Goal: Task Accomplishment & Management: Manage account settings

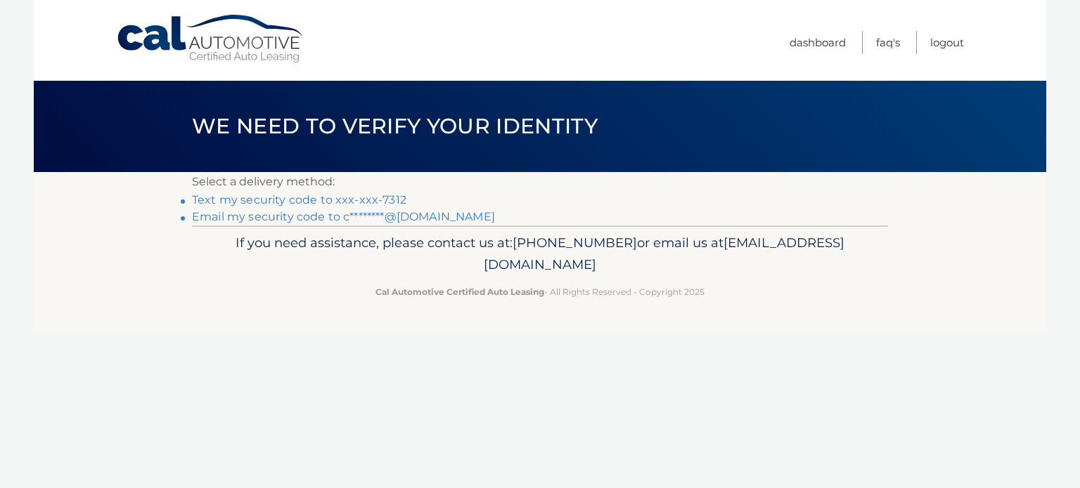
click at [294, 205] on link "Text my security code to xxx-xxx-7312" at bounding box center [299, 199] width 214 height 13
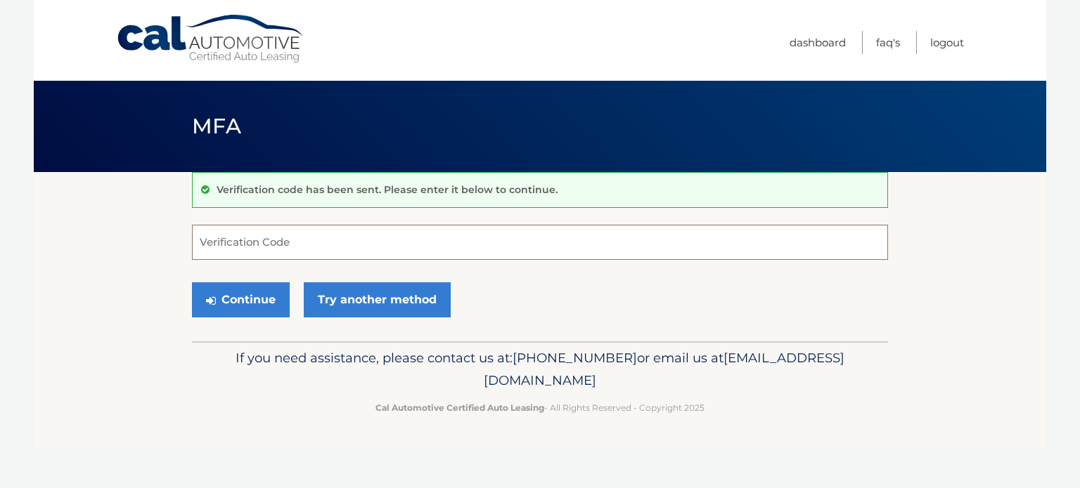
click at [267, 232] on input "Verification Code" at bounding box center [540, 242] width 696 height 35
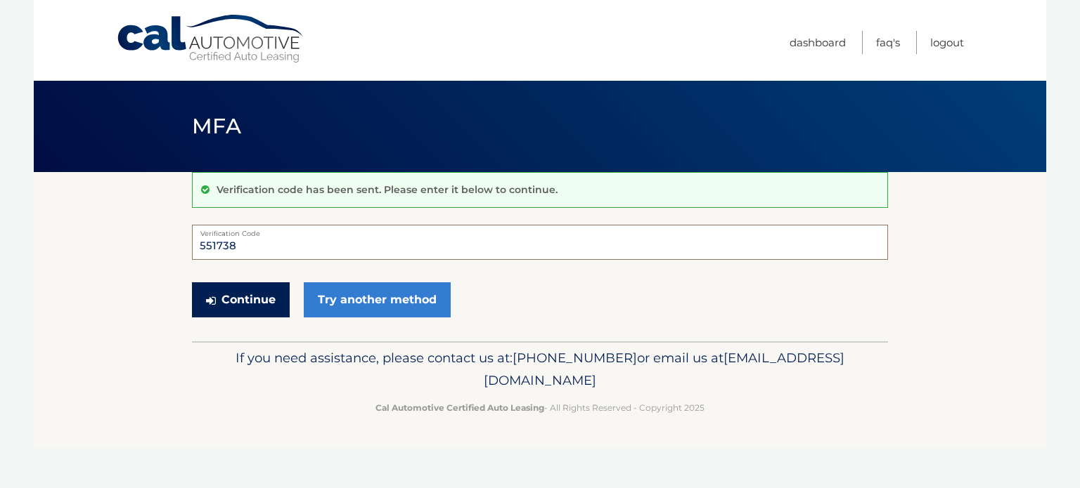
type input "551738"
click at [239, 289] on button "Continue" at bounding box center [241, 300] width 98 height 35
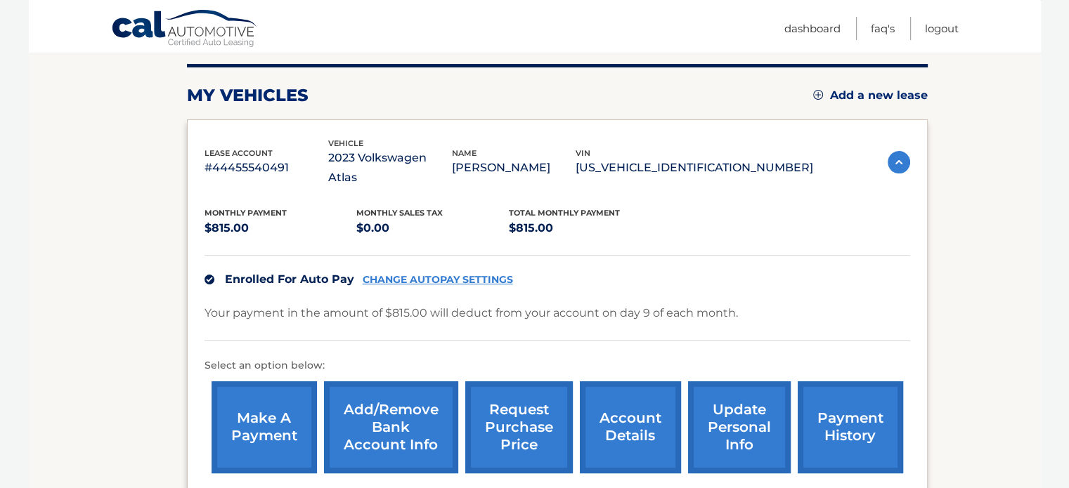
scroll to position [141, 0]
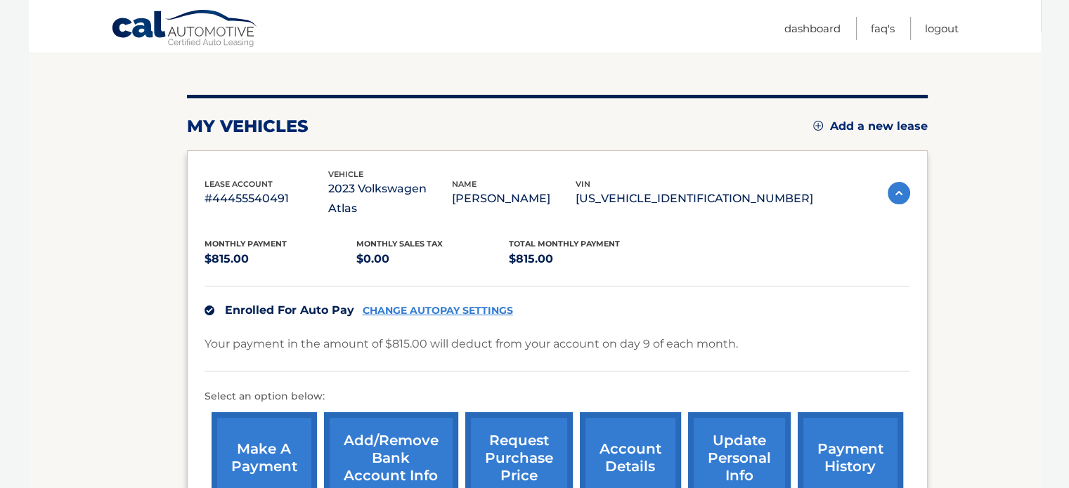
click at [445, 305] on link "CHANGE AUTOPAY SETTINGS" at bounding box center [438, 311] width 150 height 12
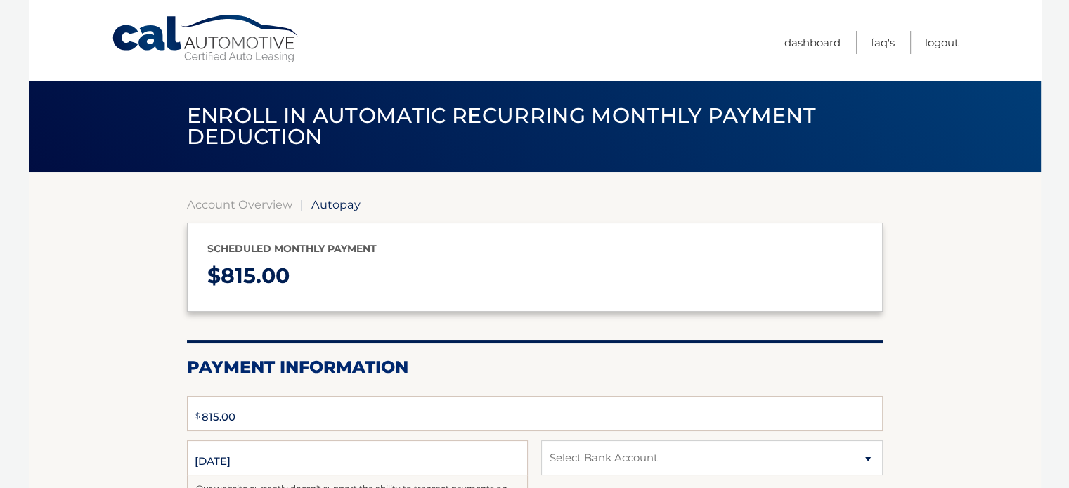
type input "815"
select select "NzQ3YjdlMTQtMjgxYS00OTIyLTkzNGQtMzMwZmQ1ODBjOGQ2"
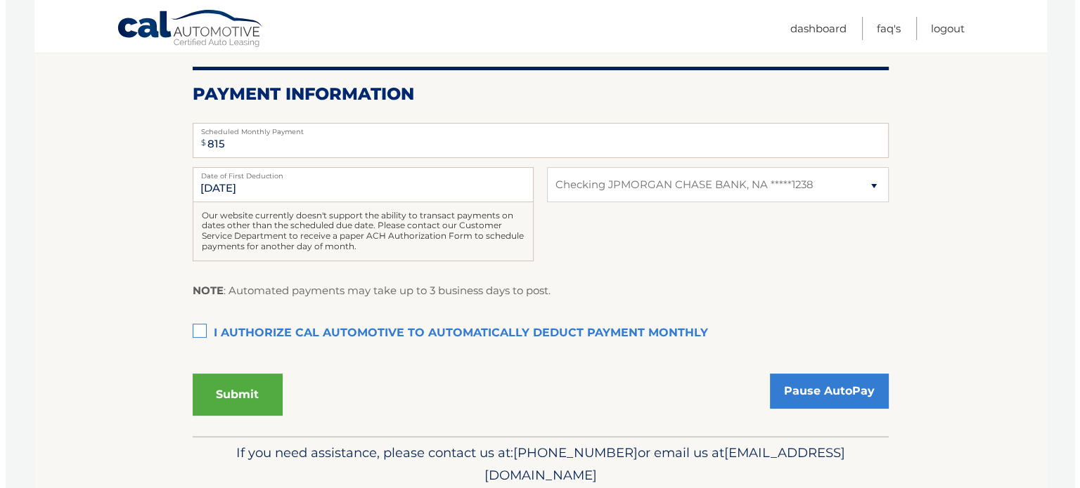
scroll to position [281, 0]
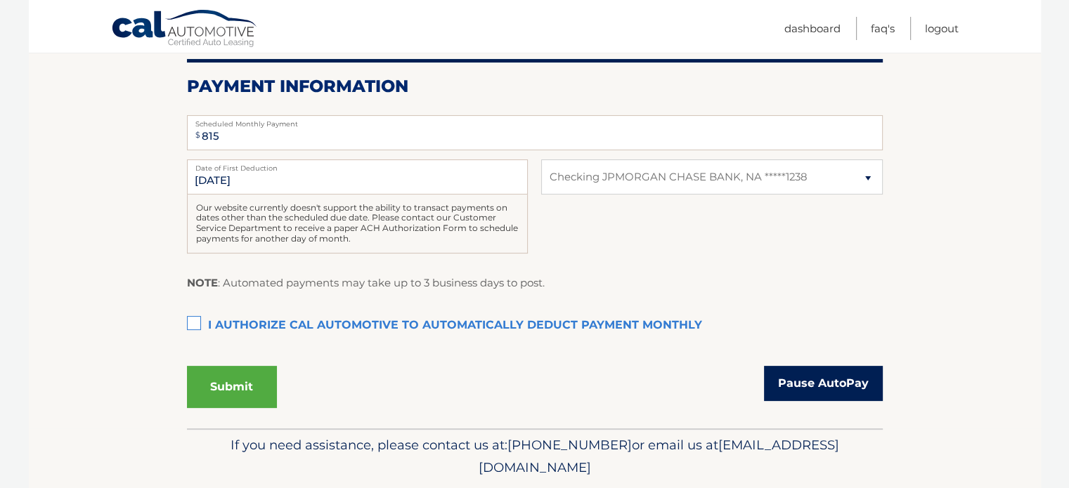
click at [831, 387] on link "Pause AutoPay" at bounding box center [823, 383] width 119 height 35
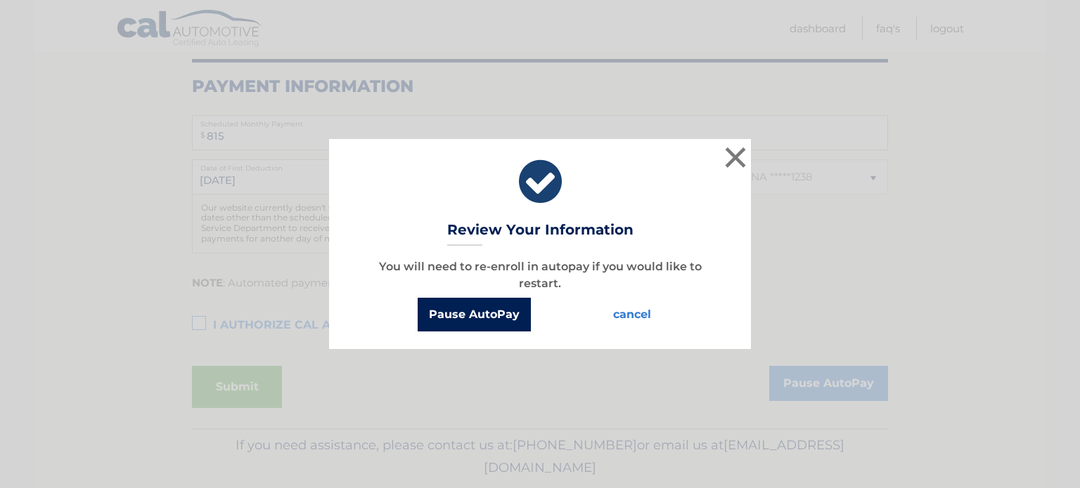
click at [495, 323] on button "Pause AutoPay" at bounding box center [473, 315] width 113 height 34
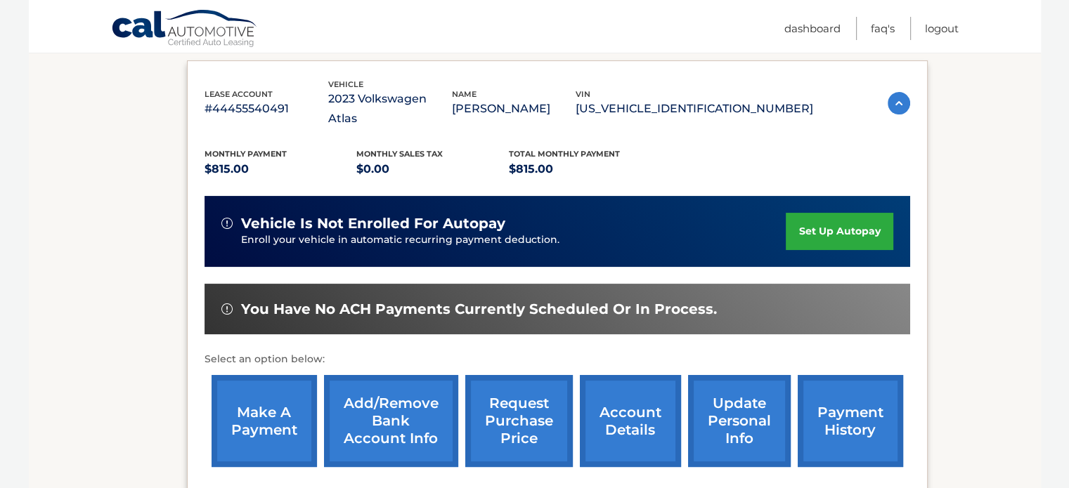
scroll to position [351, 0]
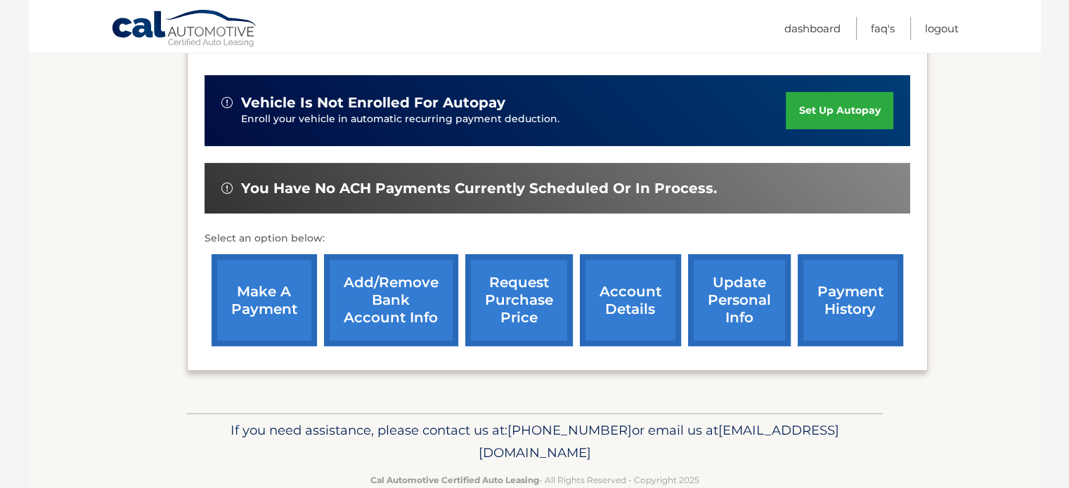
click at [400, 303] on link "Add/Remove bank account info" at bounding box center [391, 300] width 134 height 92
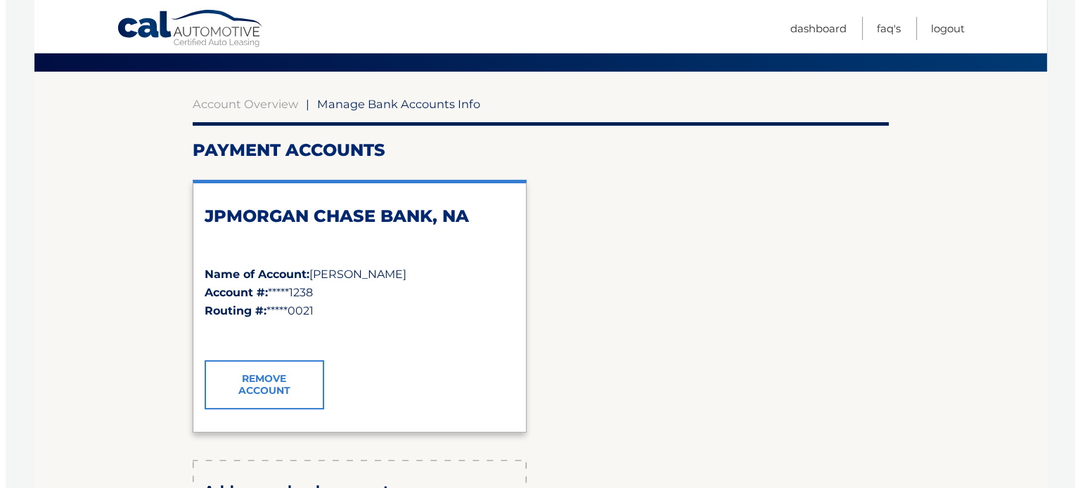
scroll to position [211, 0]
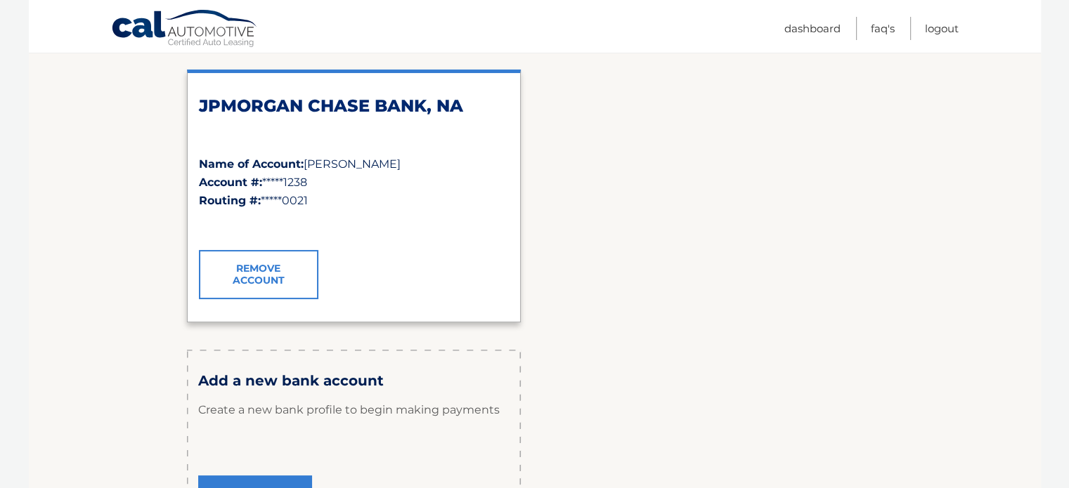
click at [293, 275] on link "Remove Account" at bounding box center [258, 274] width 119 height 49
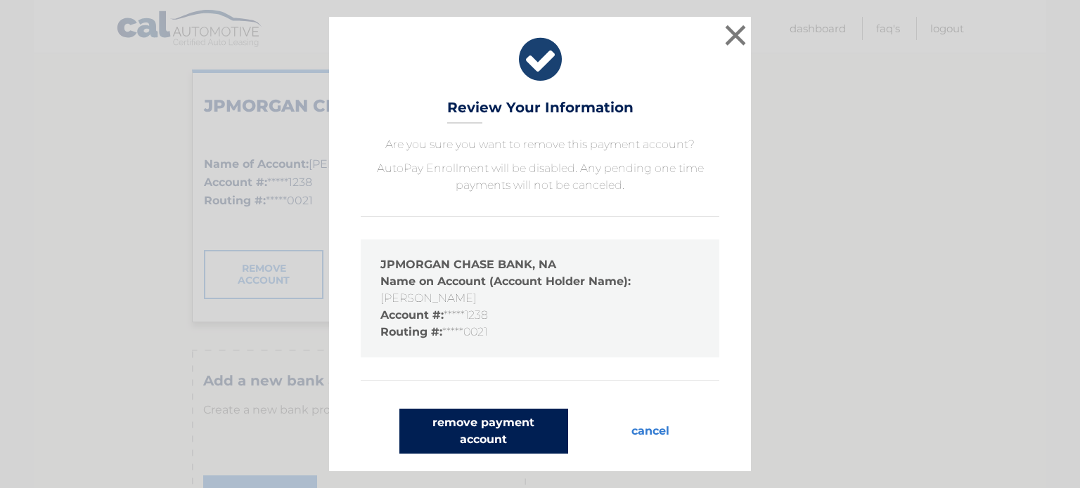
click at [479, 425] on button "remove payment account" at bounding box center [483, 431] width 169 height 45
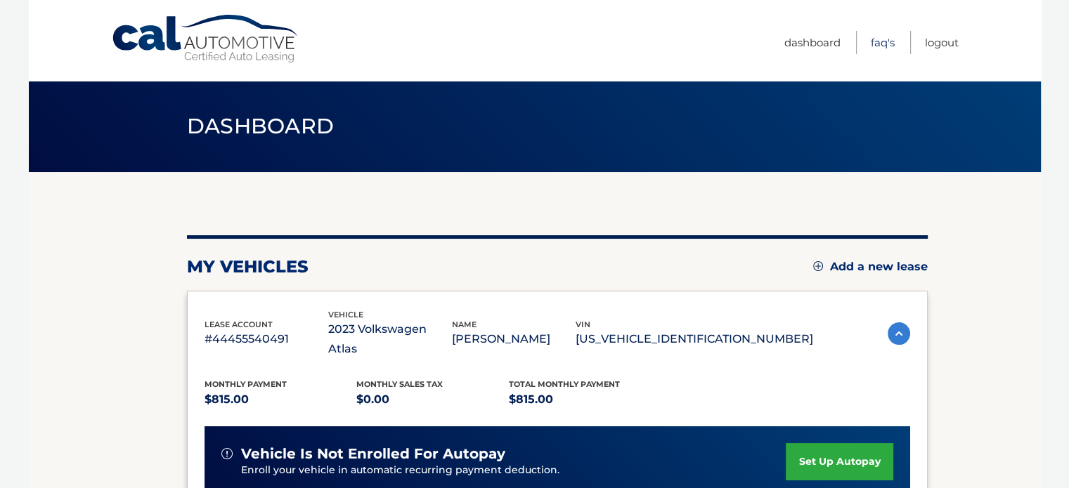
click at [887, 46] on link "FAQ's" at bounding box center [883, 42] width 24 height 23
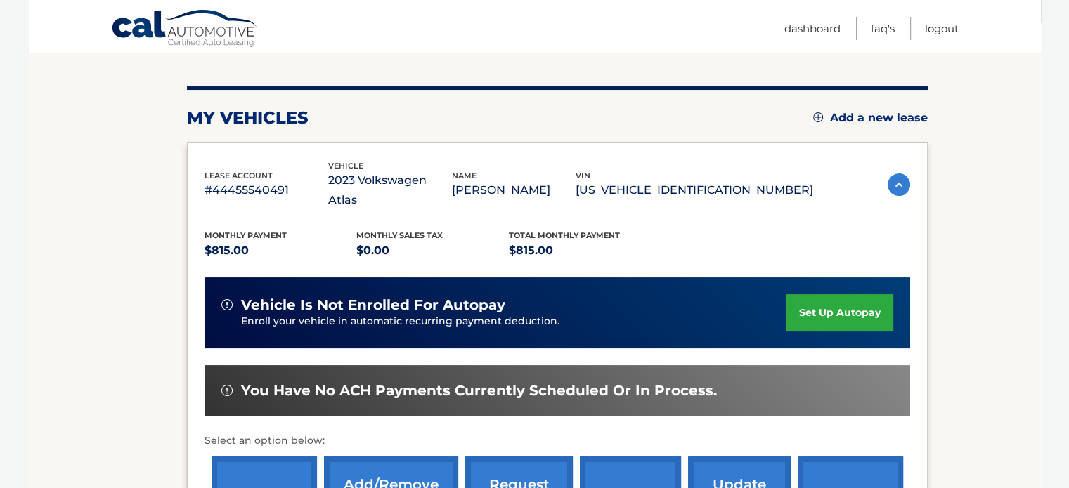
scroll to position [361, 0]
